Goal: Register for event/course

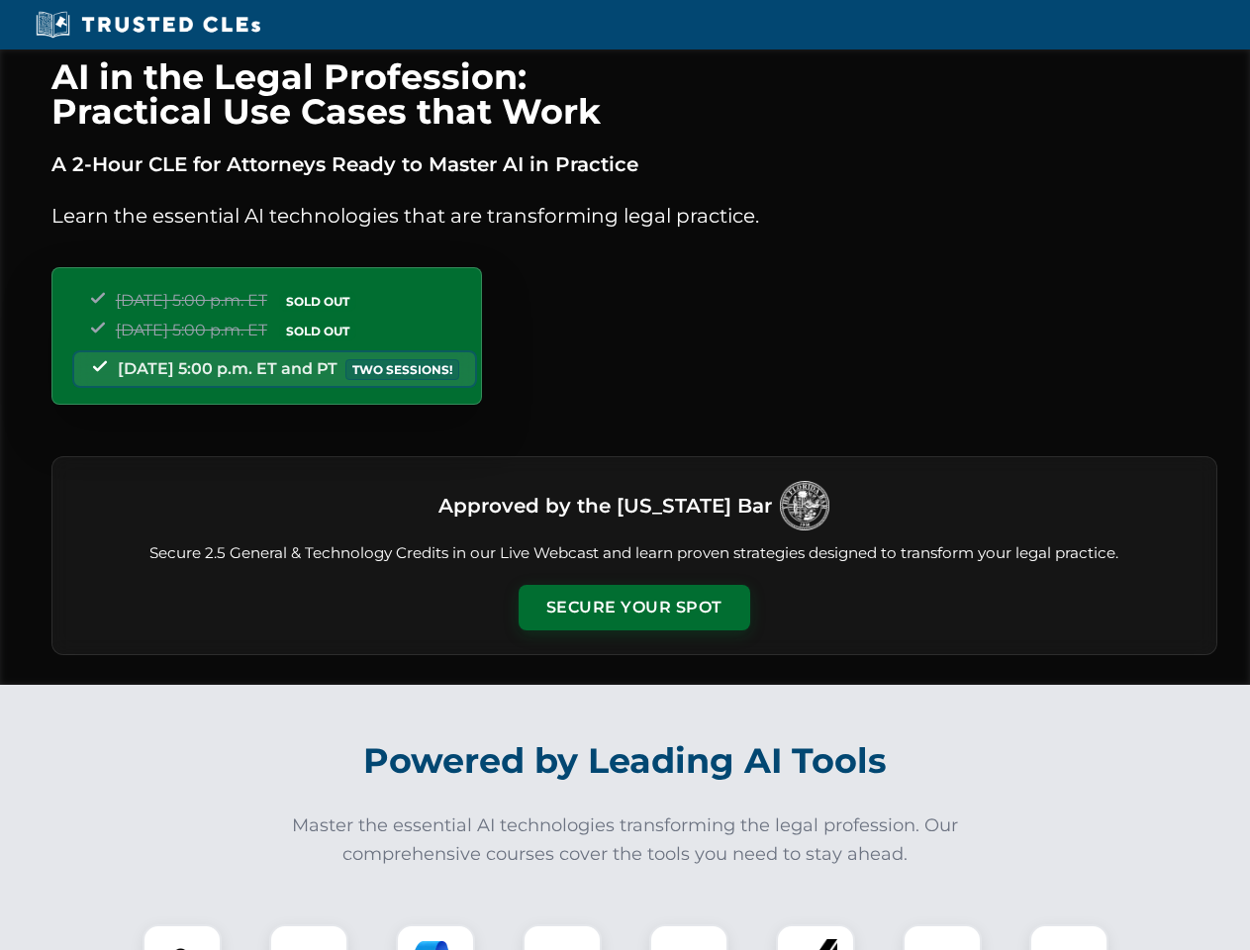
click at [633, 608] on button "Secure Your Spot" at bounding box center [635, 608] width 232 height 46
click at [182, 937] on img at bounding box center [181, 963] width 57 height 57
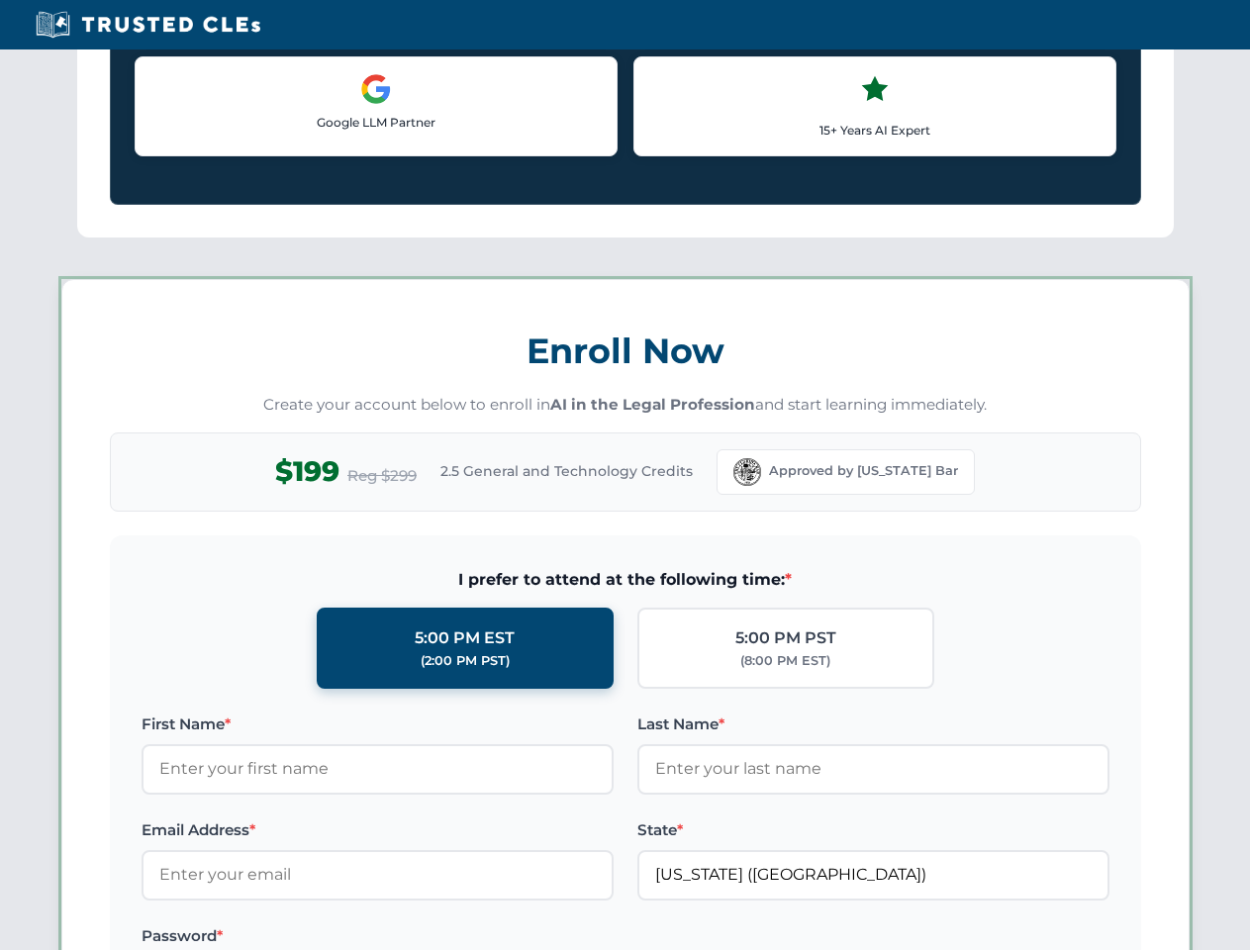
click at [435, 937] on label "Password *" at bounding box center [378, 936] width 472 height 24
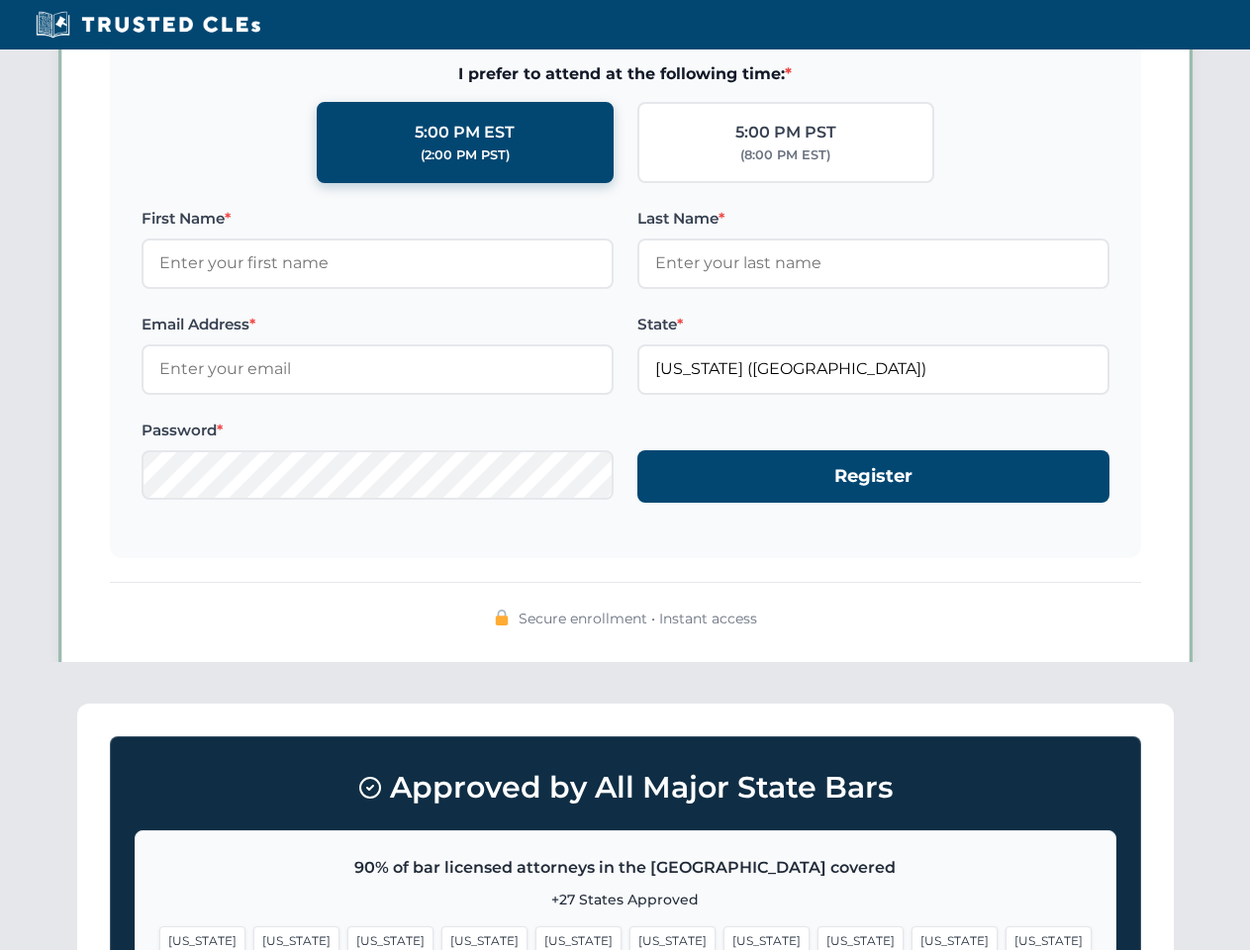
click at [911, 937] on span "[US_STATE]" at bounding box center [954, 940] width 86 height 29
